Goal: Task Accomplishment & Management: Manage account settings

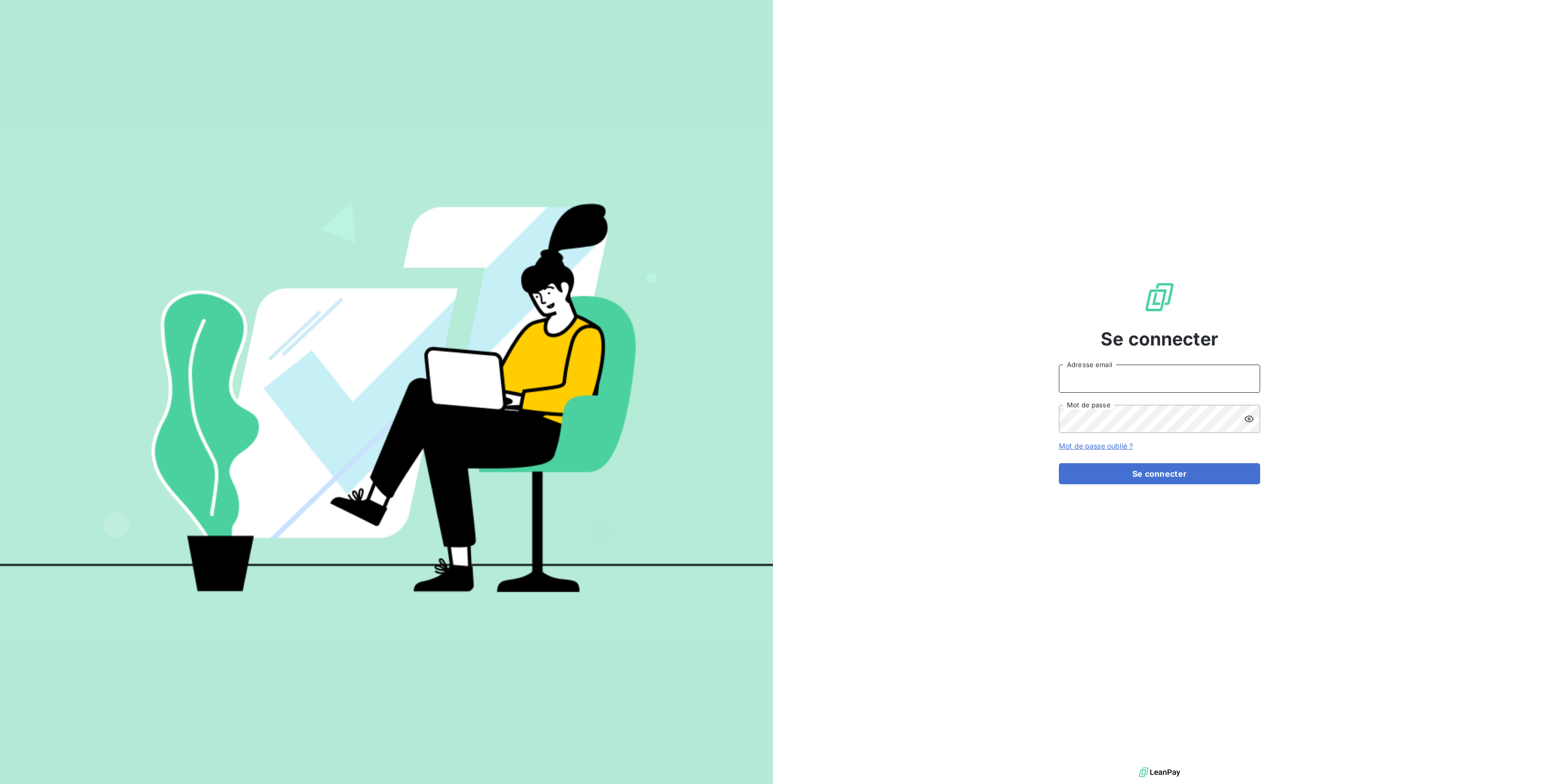
click at [1113, 384] on input "Adresse email" at bounding box center [1159, 379] width 201 height 28
type input "[PERSON_NAME][EMAIL_ADDRESS][DOMAIN_NAME]"
click at [1149, 474] on button "Se connecter" at bounding box center [1159, 473] width 201 height 21
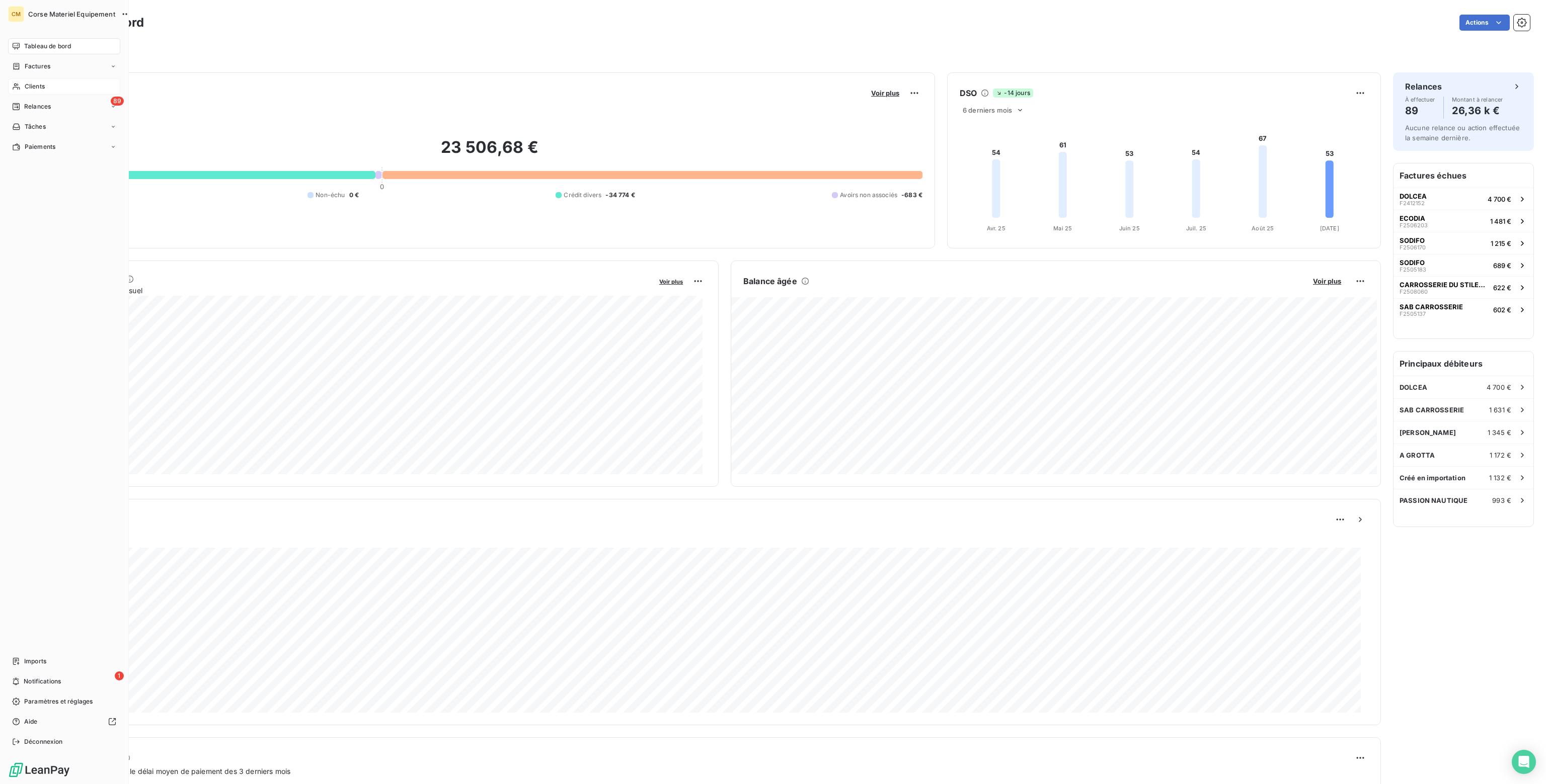
click at [35, 85] on span "Clients" at bounding box center [35, 86] width 20 height 9
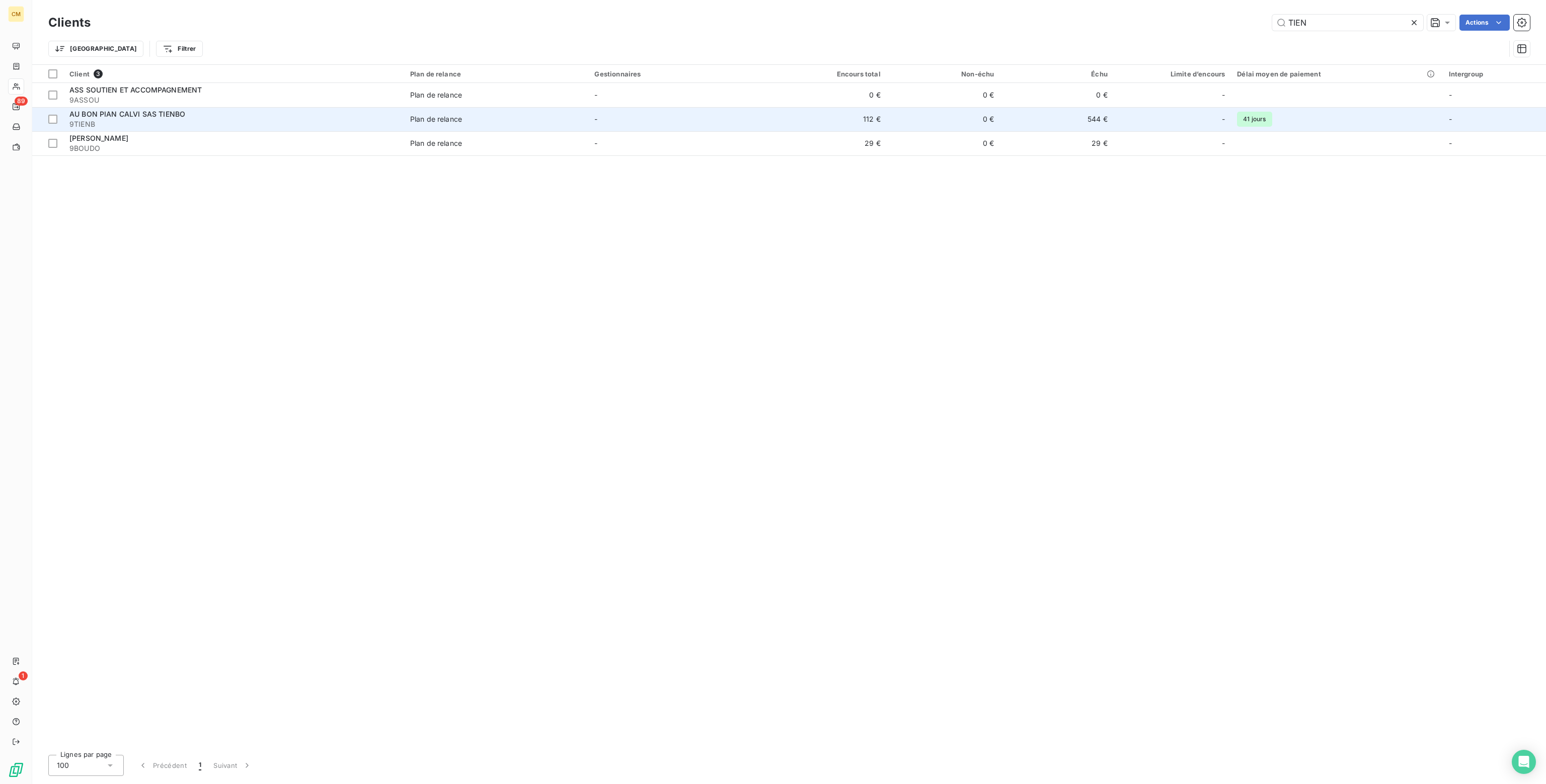
type input "TIEN"
click at [931, 114] on td "0 €" at bounding box center [944, 119] width 114 height 24
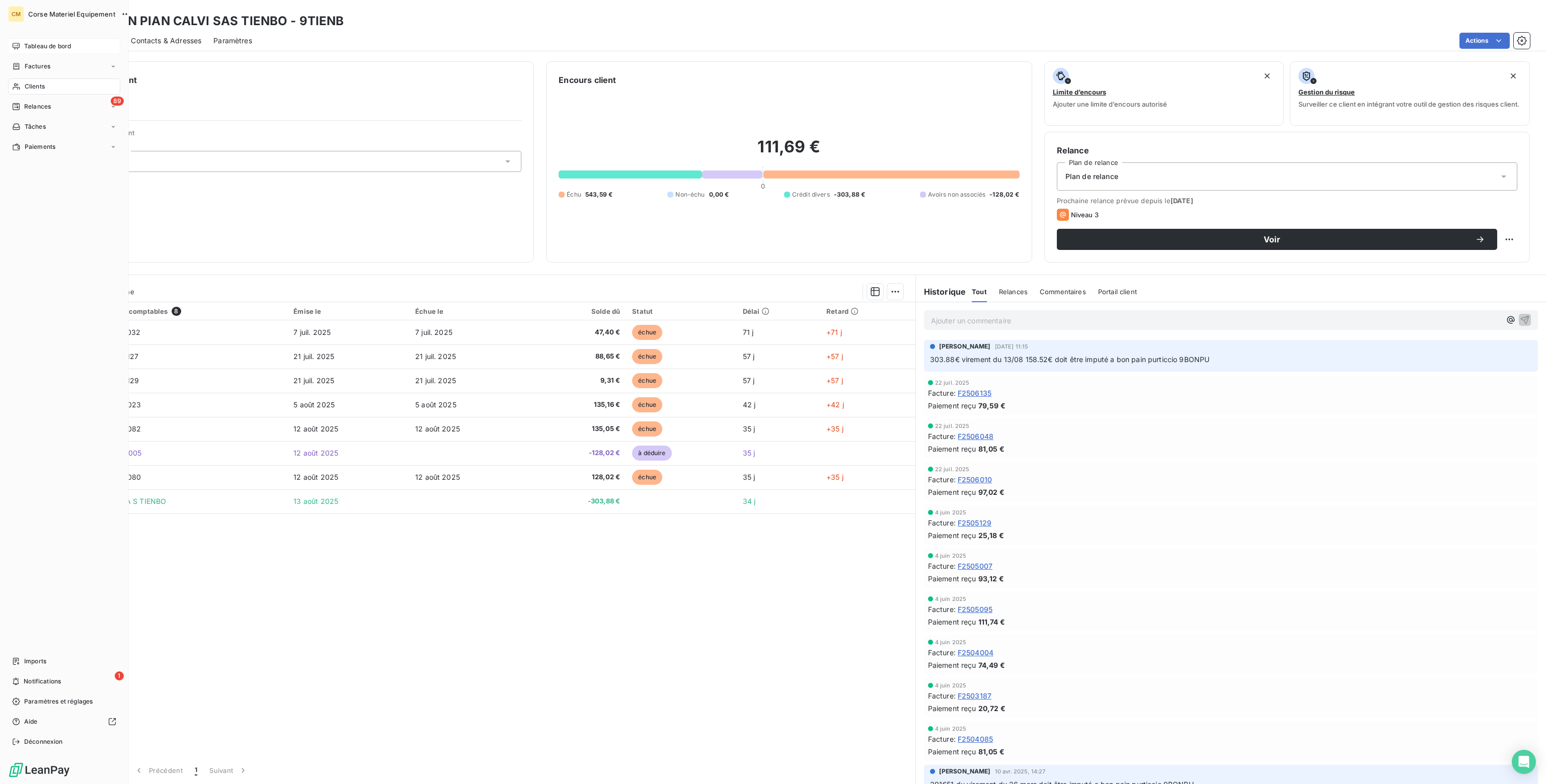
click at [33, 45] on span "Tableau de bord" at bounding box center [47, 46] width 47 height 9
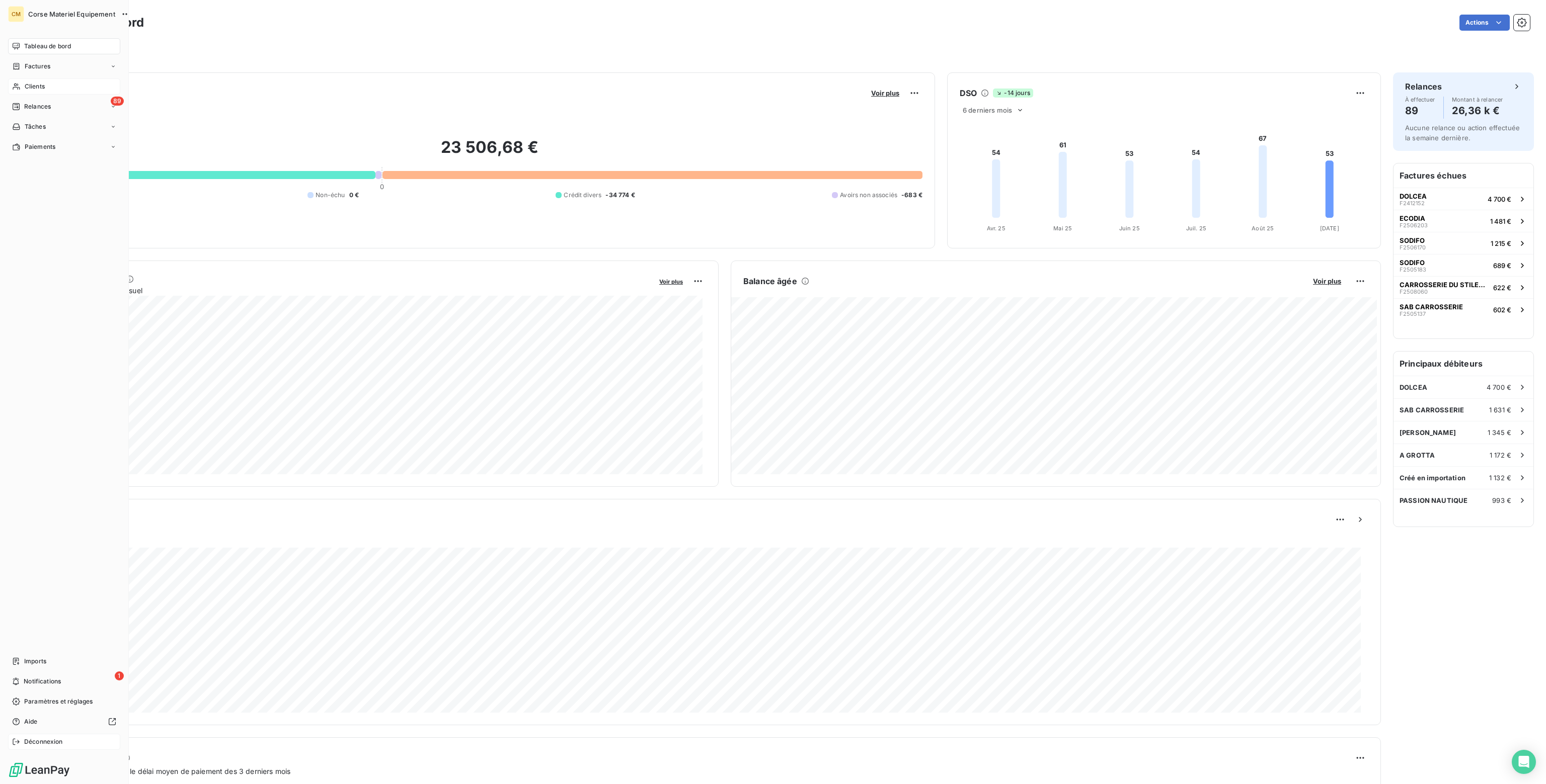
click at [30, 740] on span "Déconnexion" at bounding box center [43, 741] width 39 height 9
